Goal: Task Accomplishment & Management: Use online tool/utility

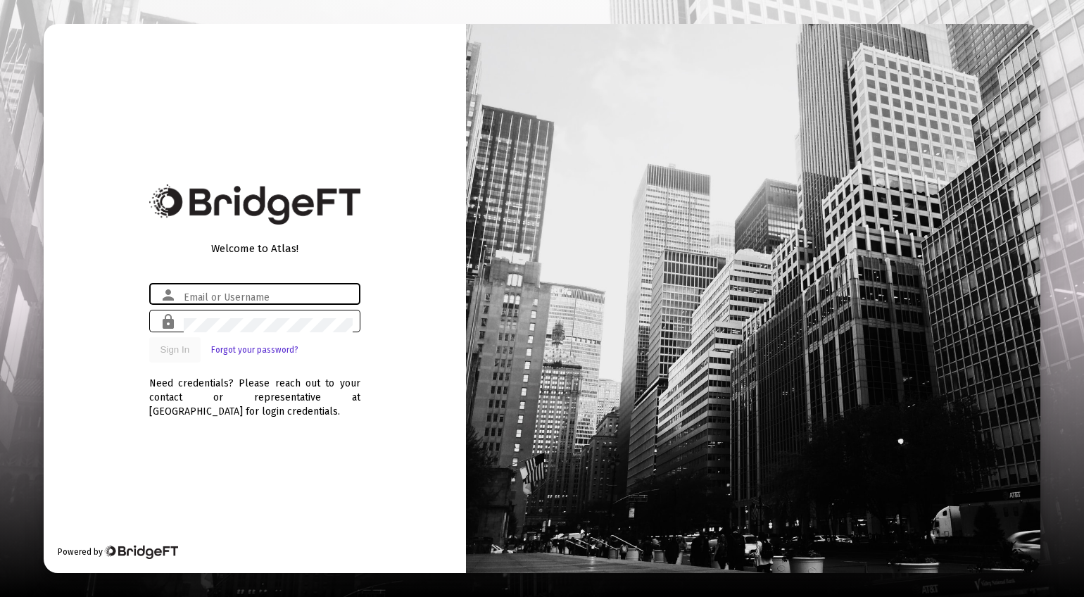
type input "[PERSON_NAME][EMAIL_ADDRESS][DOMAIN_NAME]"
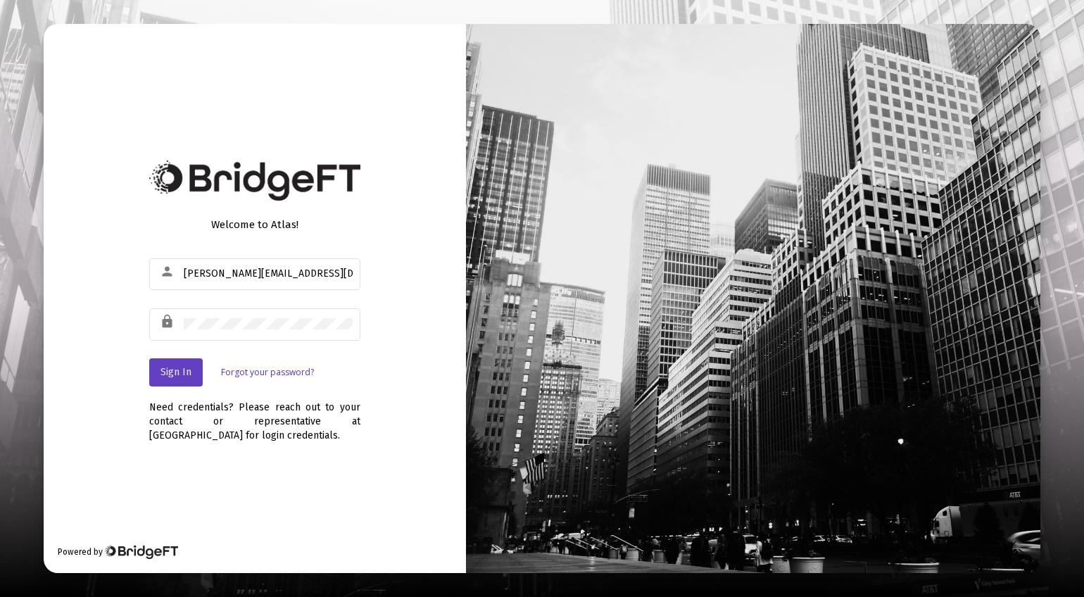
click at [172, 374] on span "Sign In" at bounding box center [175, 372] width 31 height 12
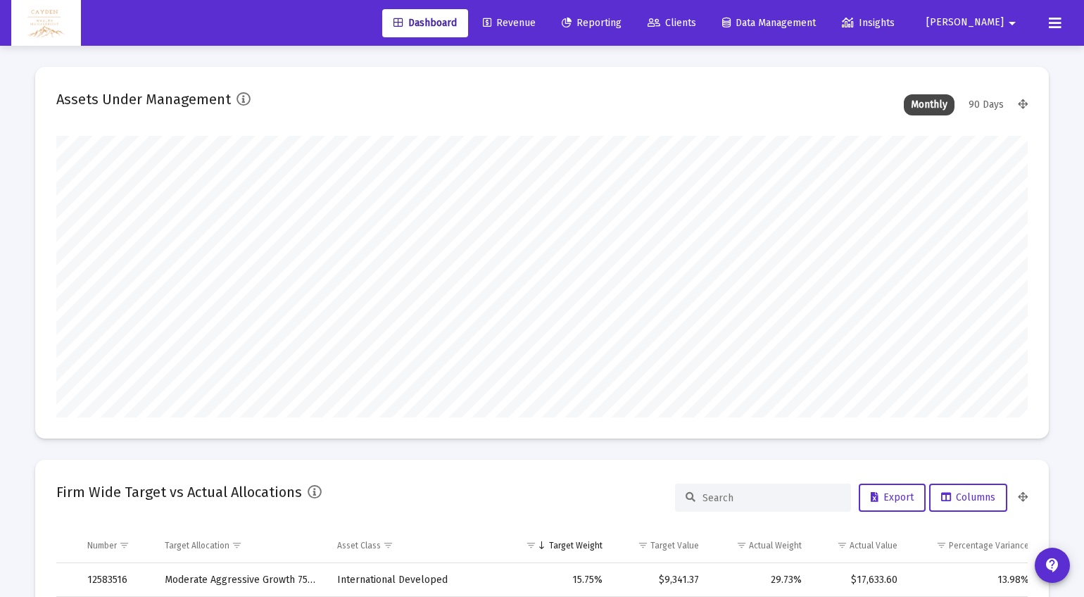
scroll to position [281, 523]
type input "5280-01-01"
type input "[DATE]"
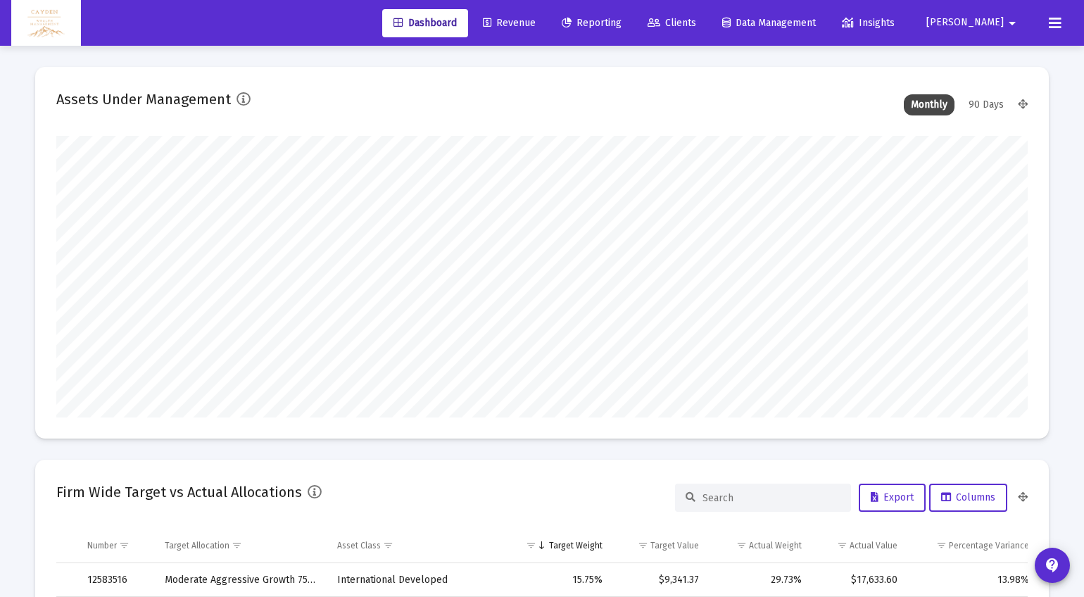
scroll to position [281, 454]
click at [621, 22] on span "Reporting" at bounding box center [592, 23] width 60 height 12
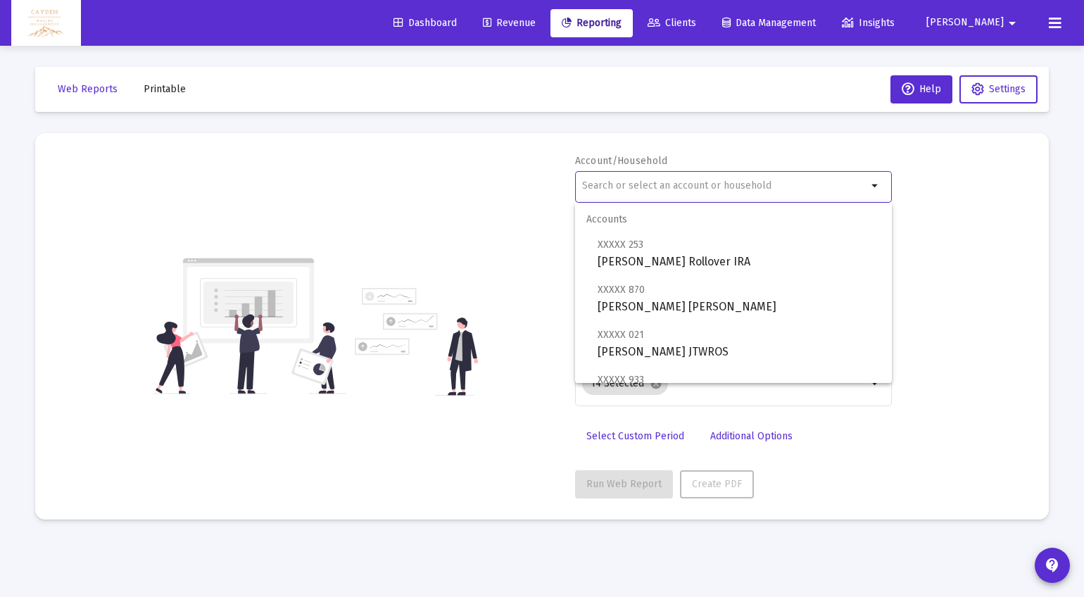
click at [648, 189] on input "text" at bounding box center [724, 185] width 285 height 11
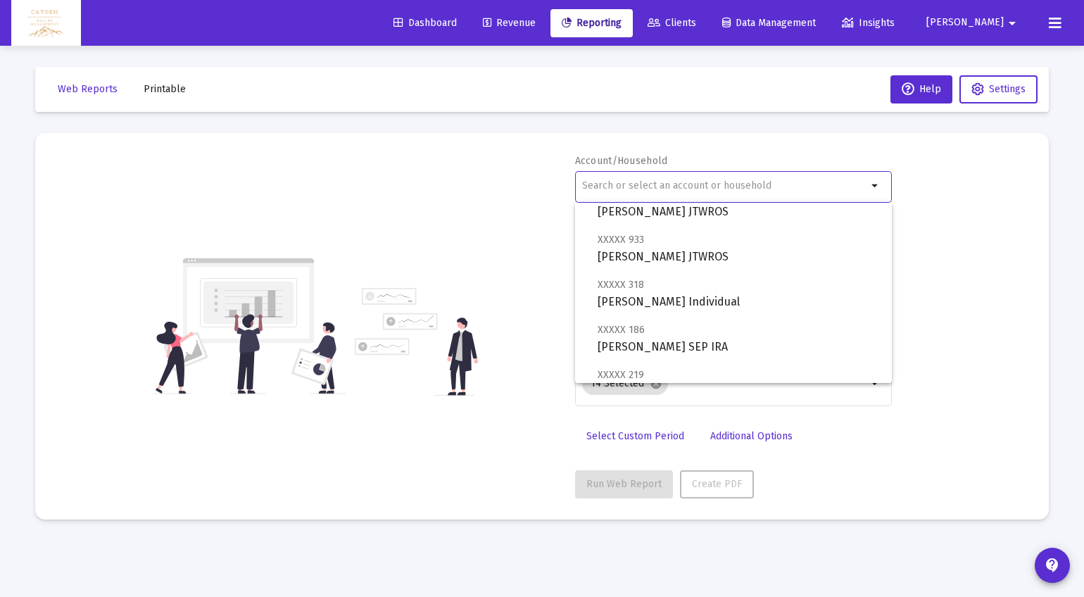
type input "b"
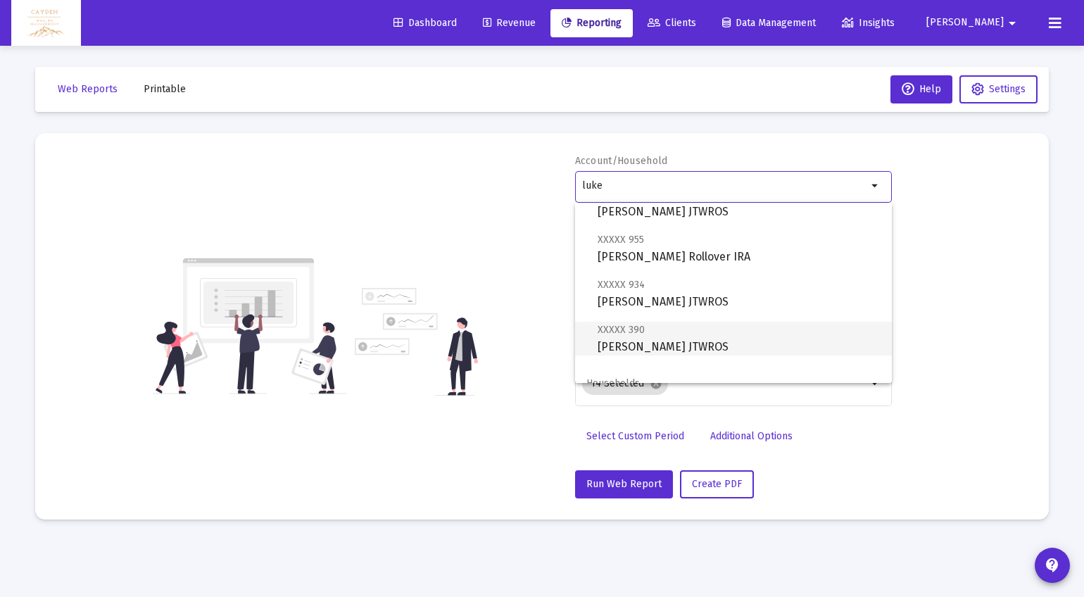
scroll to position [236, 0]
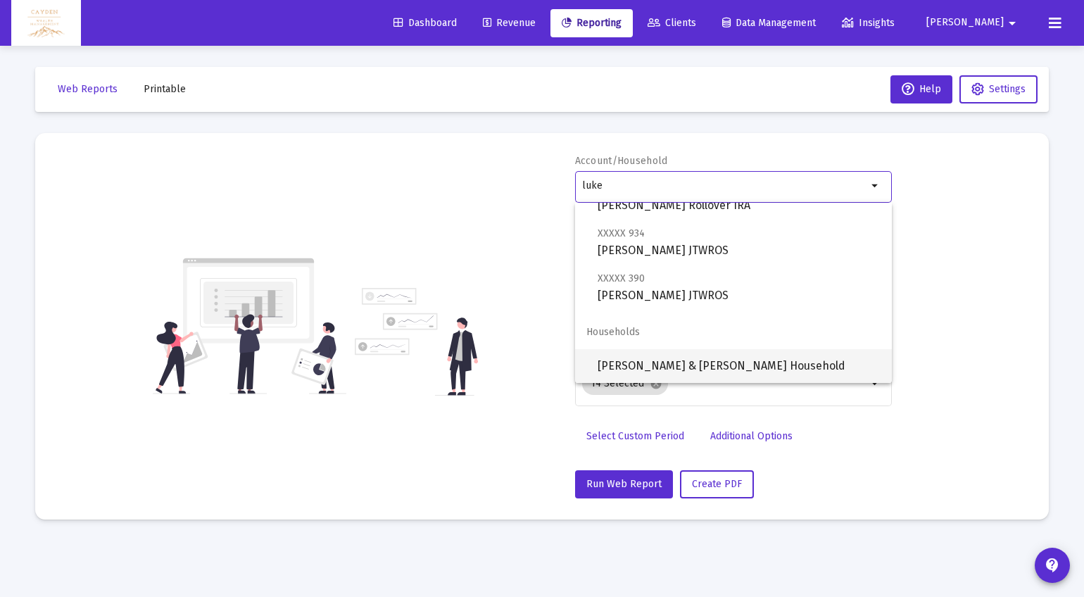
click at [668, 355] on span "[PERSON_NAME] & [PERSON_NAME] Household" at bounding box center [738, 366] width 283 height 34
type input "[PERSON_NAME] & [PERSON_NAME] Household"
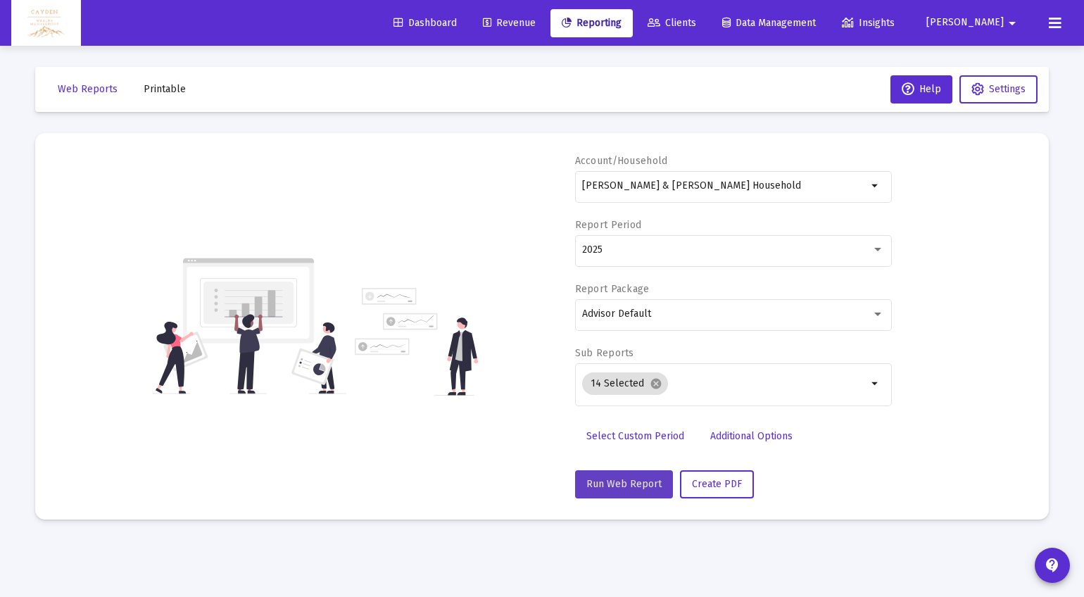
click at [641, 483] on span "Run Web Report" at bounding box center [623, 484] width 75 height 12
select select "View all"
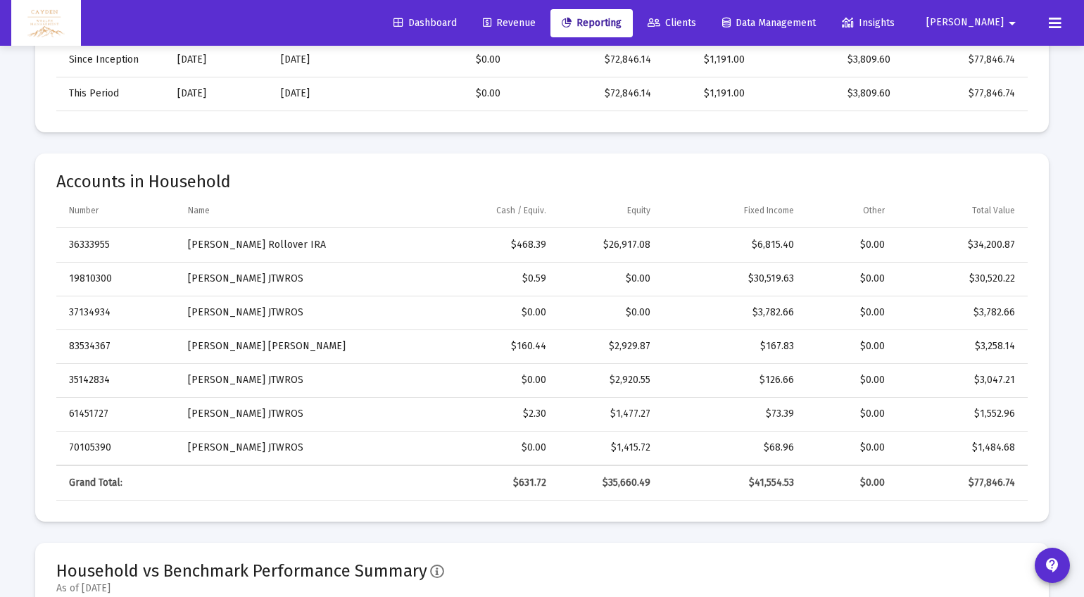
scroll to position [569, 0]
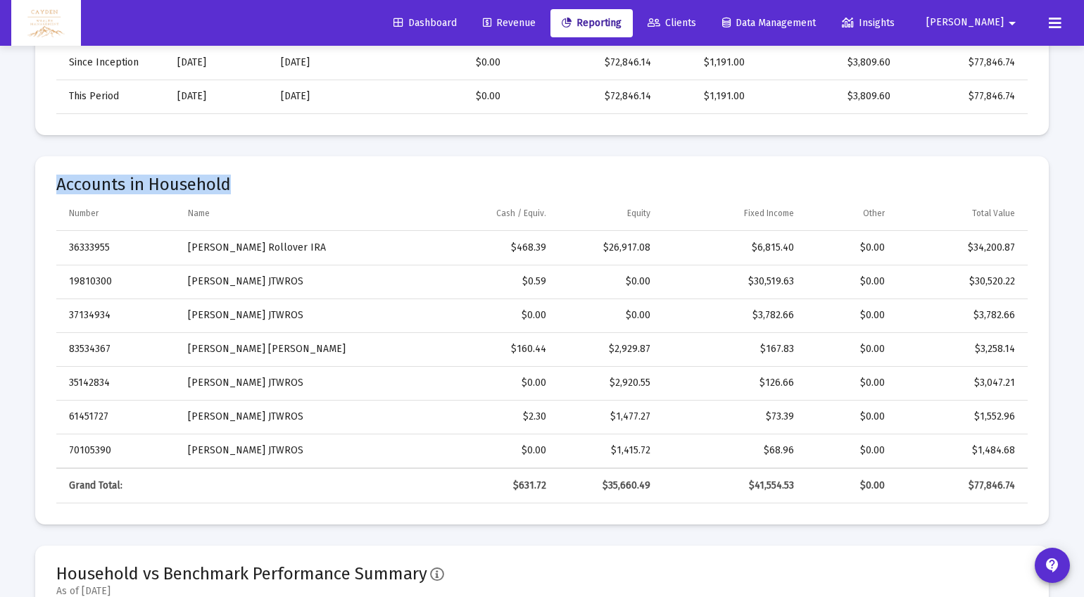
drag, startPoint x: 215, startPoint y: 184, endPoint x: 40, endPoint y: 160, distance: 176.7
click at [40, 160] on mat-card "Accounts in Household Number Name Cash / Equiv. Equity Fixed Income Other Total…" at bounding box center [541, 340] width 1013 height 368
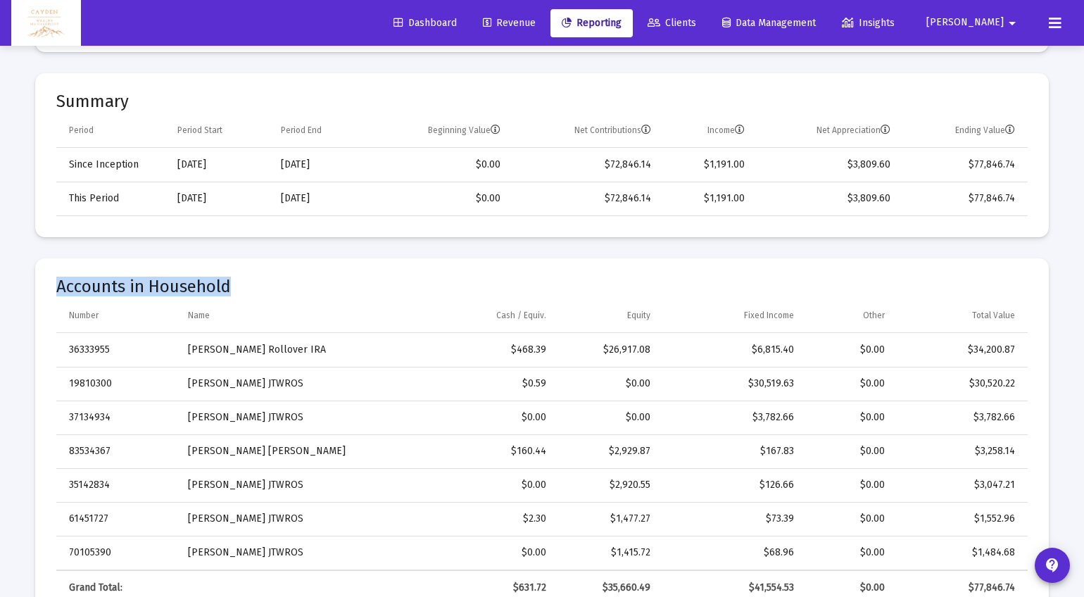
scroll to position [469, 0]
drag, startPoint x: 103, startPoint y: 98, endPoint x: 53, endPoint y: 96, distance: 49.3
click at [53, 96] on mat-card "Summary Period Period Start Period End Beginning Value Net Contributions Income…" at bounding box center [541, 154] width 1013 height 164
click at [64, 98] on mat-card-title "Summary" at bounding box center [541, 100] width 971 height 14
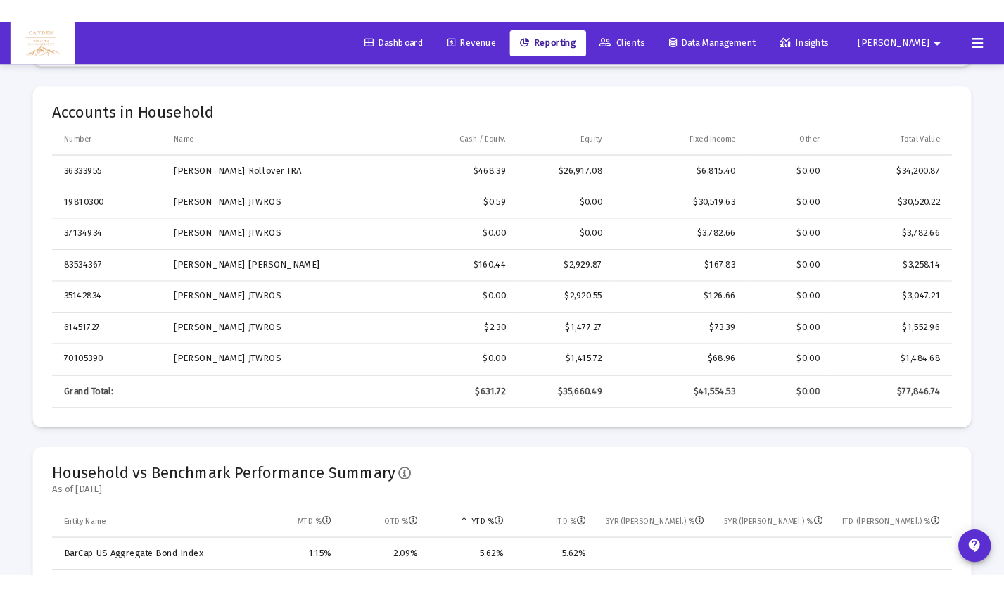
scroll to position [665, 0]
